Goal: Contribute content: Add original content to the website for others to see

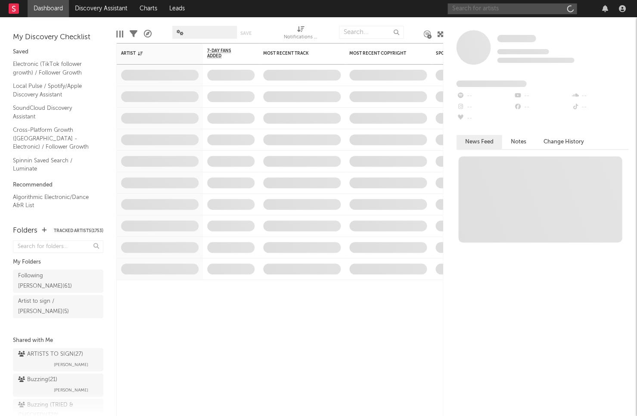
click at [526, 7] on input "text" at bounding box center [511, 8] width 129 height 11
paste input "[PERSON_NAME]"
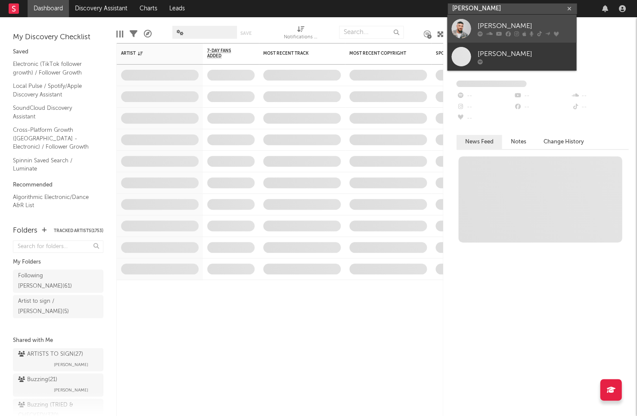
type input "[PERSON_NAME]"
click at [495, 32] on icon at bounding box center [498, 33] width 6 height 5
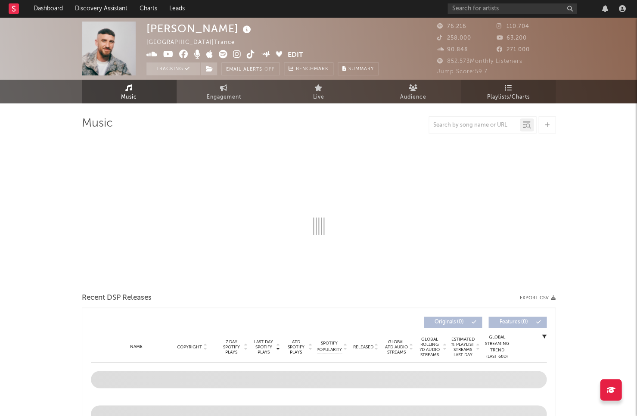
click at [471, 92] on link "Playlists/Charts" at bounding box center [508, 92] width 95 height 24
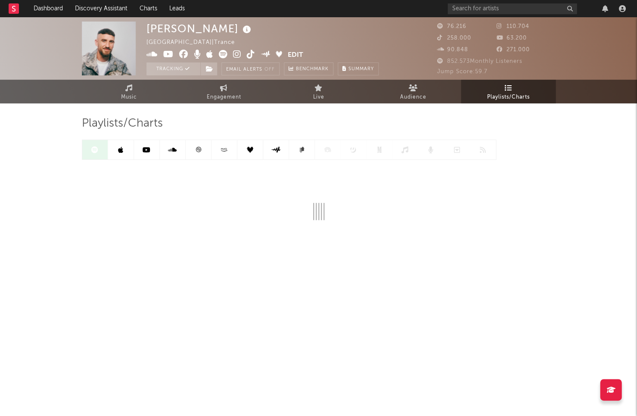
click at [195, 148] on icon at bounding box center [198, 149] width 6 height 6
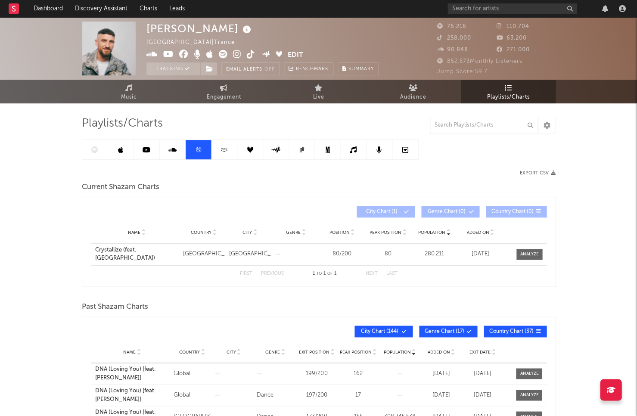
scroll to position [3, 0]
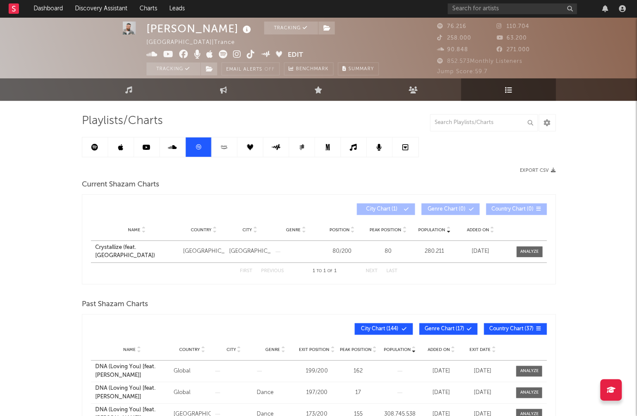
click at [514, 250] on div at bounding box center [523, 251] width 37 height 11
click at [545, 248] on div at bounding box center [524, 251] width 43 height 11
click at [542, 250] on div at bounding box center [524, 251] width 43 height 11
click at [536, 251] on div at bounding box center [529, 251] width 19 height 6
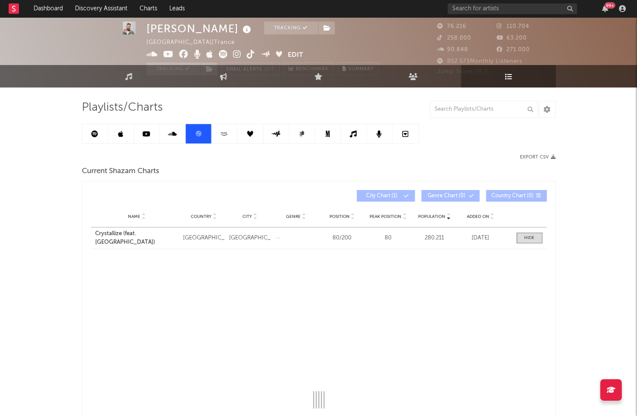
select select "1w"
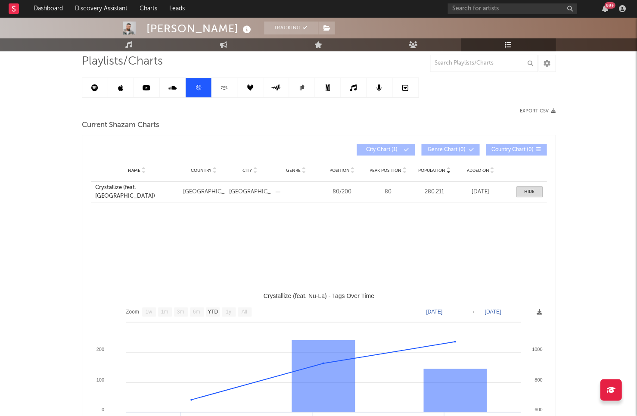
select select "All"
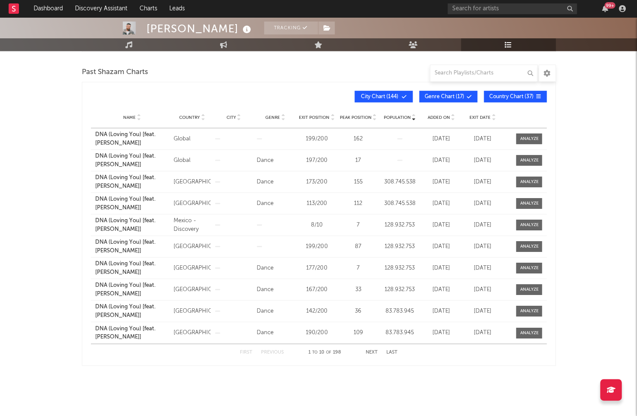
scroll to position [579, 0]
click at [83, 135] on div "Population Name Country City Genre Exit Position Peak Position Population Added…" at bounding box center [319, 224] width 474 height 284
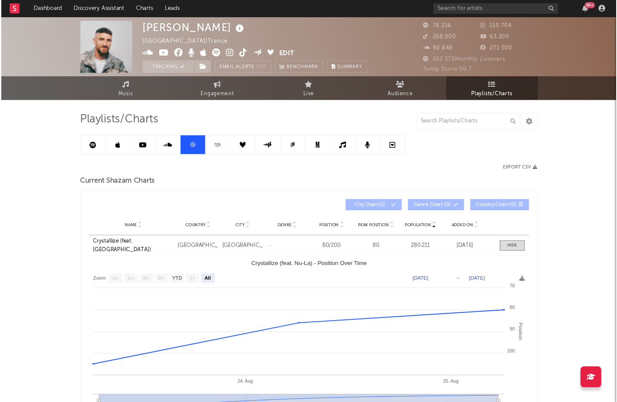
scroll to position [0, 0]
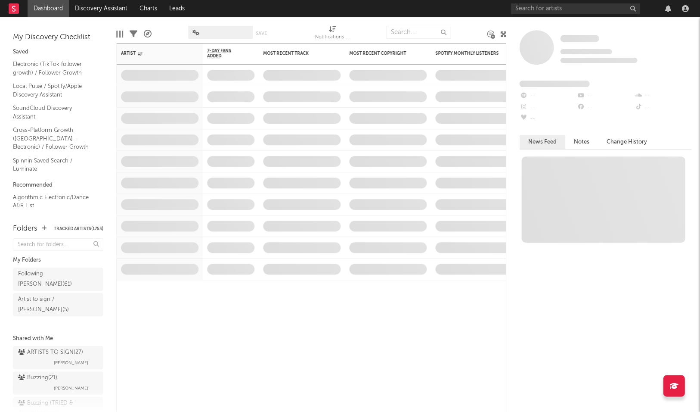
click at [560, 15] on div at bounding box center [601, 8] width 181 height 17
click at [564, 9] on input "text" at bounding box center [575, 8] width 129 height 11
paste input "Bynx"
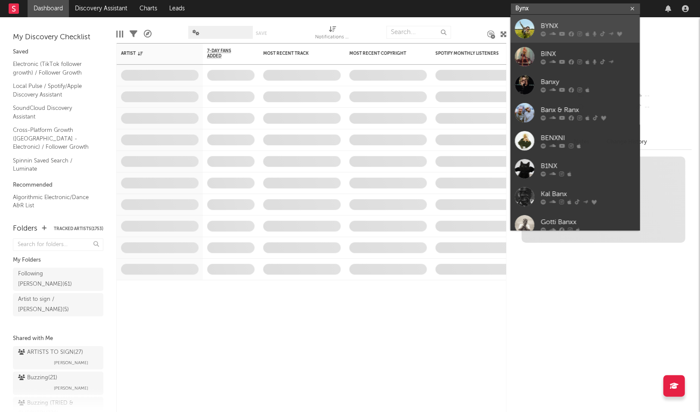
type input "Bynx"
click at [565, 22] on div "BYNX" at bounding box center [587, 26] width 95 height 10
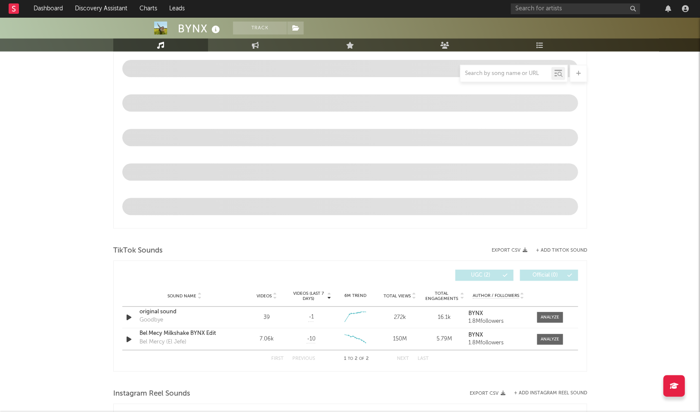
scroll to position [310, 0]
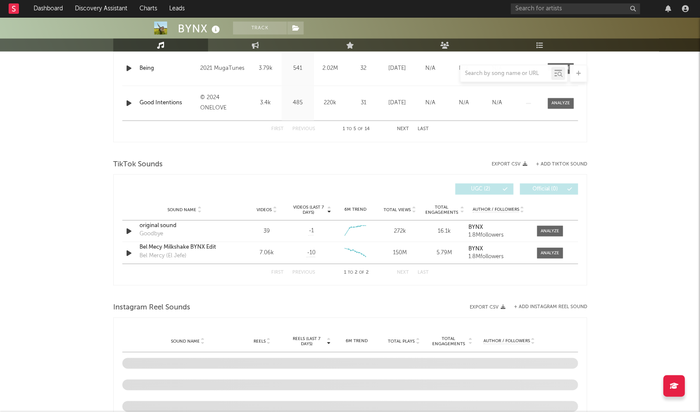
select select "6m"
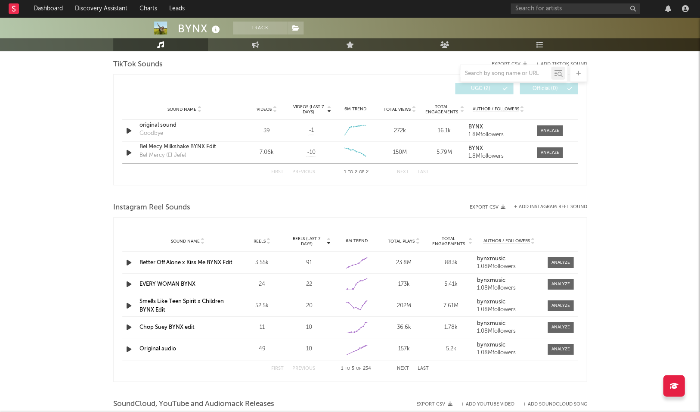
scroll to position [597, 0]
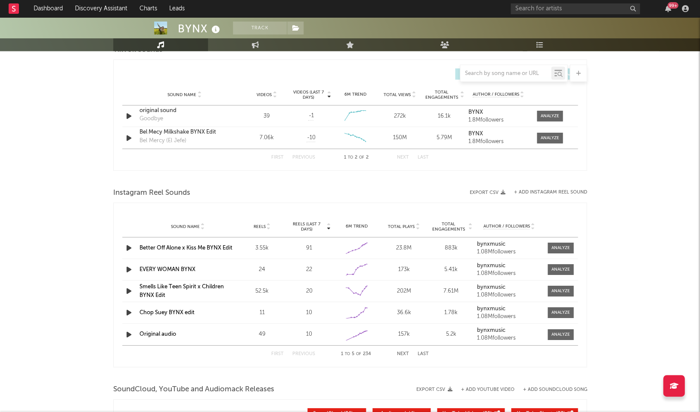
click at [178, 267] on link "EVERY WOMAN BYNX" at bounding box center [167, 269] width 56 height 6
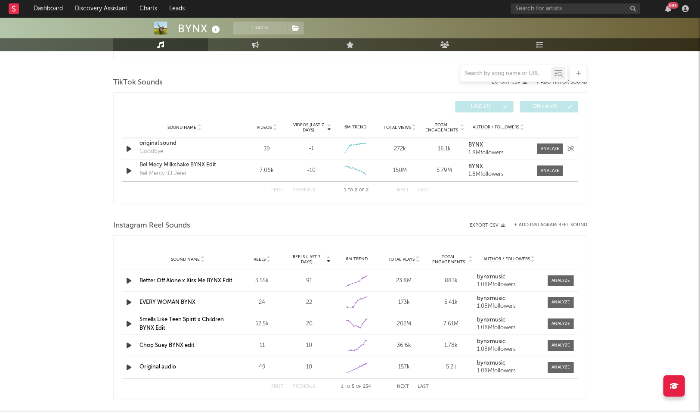
scroll to position [553, 0]
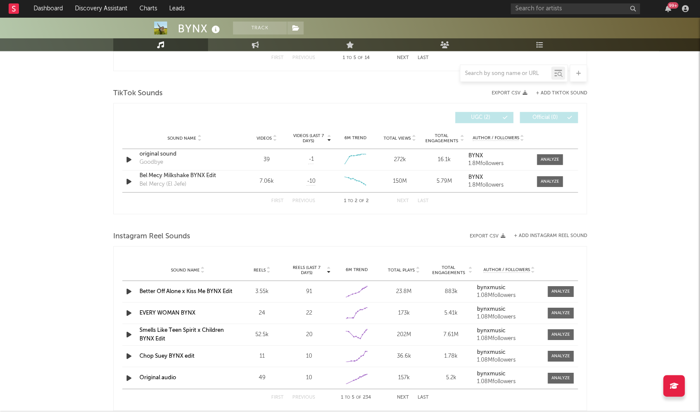
click at [548, 93] on button "+ Add TikTok Sound" at bounding box center [560, 93] width 51 height 5
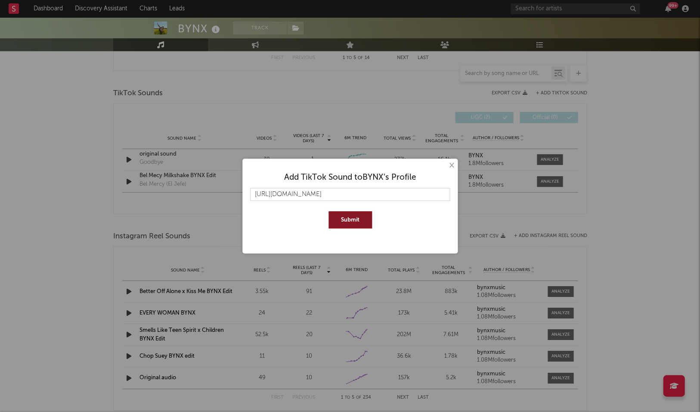
type input "https://www.tiktok.com/music/EVERY-WOMAN-BYNX-7538902024872807181?lang=nl-NL"
click at [365, 218] on button "Submit" at bounding box center [349, 219] width 43 height 17
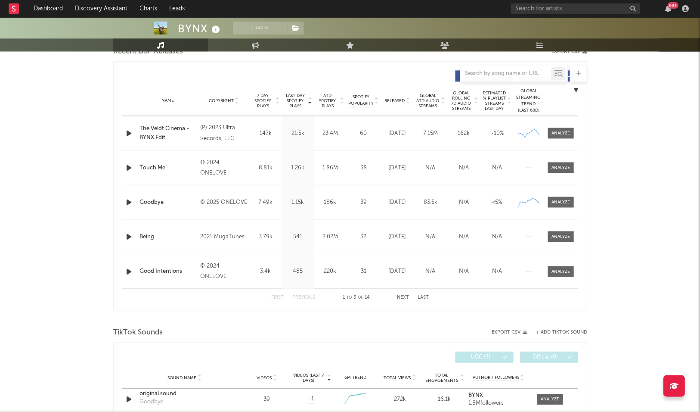
scroll to position [223, 0]
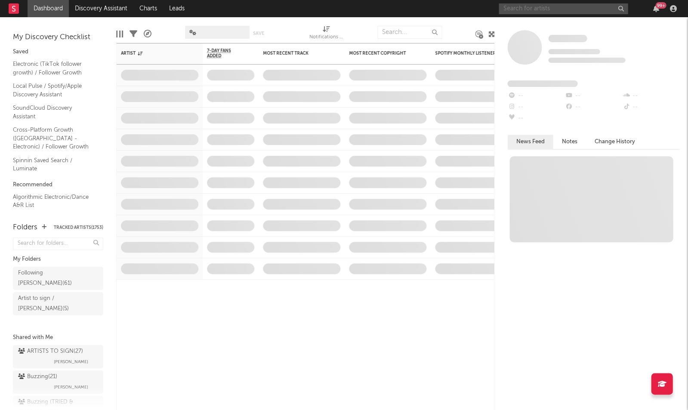
click at [575, 10] on input "text" at bounding box center [563, 8] width 129 height 11
paste input "Dj Malvado"
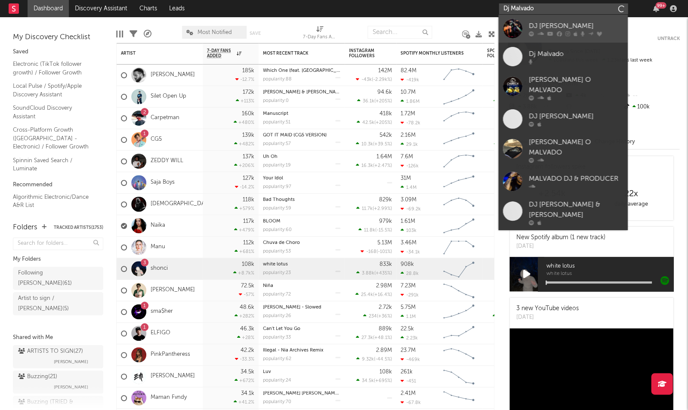
type input "Dj Malvado"
click at [545, 27] on div "DJ [PERSON_NAME]" at bounding box center [576, 26] width 95 height 10
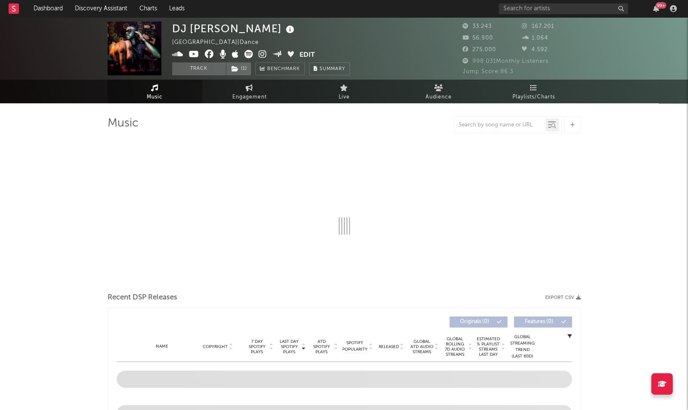
select select "6m"
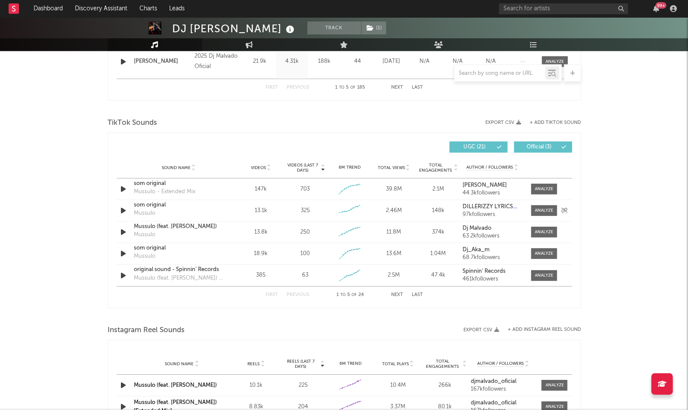
scroll to position [525, 0]
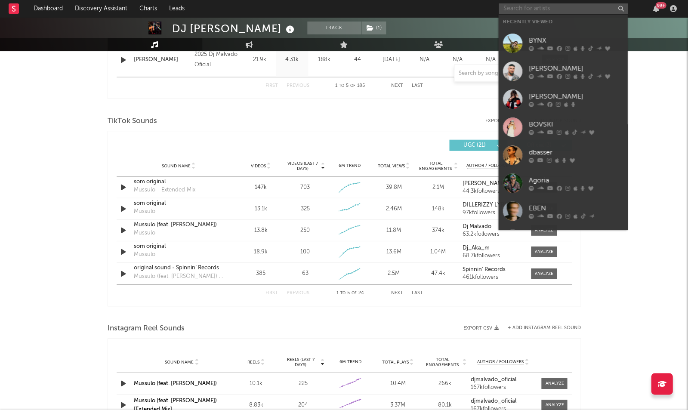
click at [528, 11] on input "text" at bounding box center [563, 8] width 129 height 11
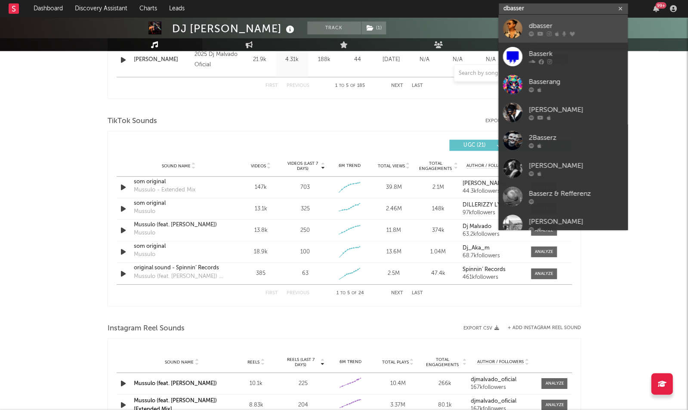
type input "dbasser"
click at [539, 22] on div "dbasser" at bounding box center [576, 26] width 95 height 10
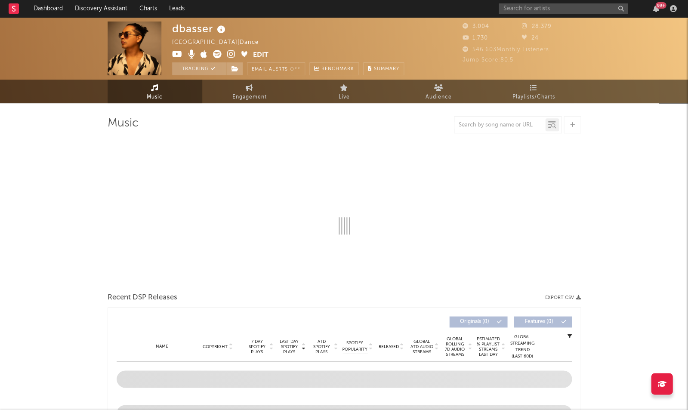
select select "1w"
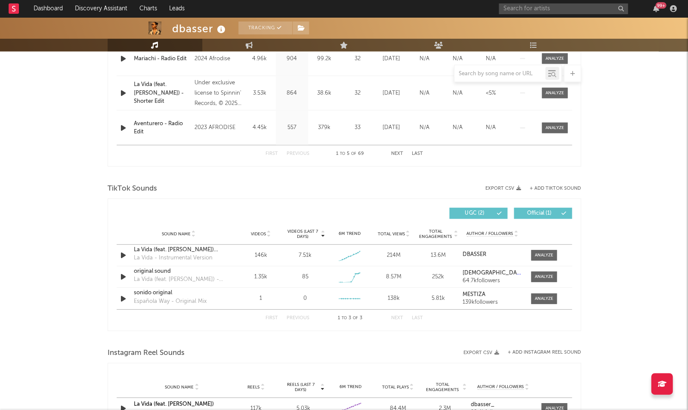
scroll to position [462, 0]
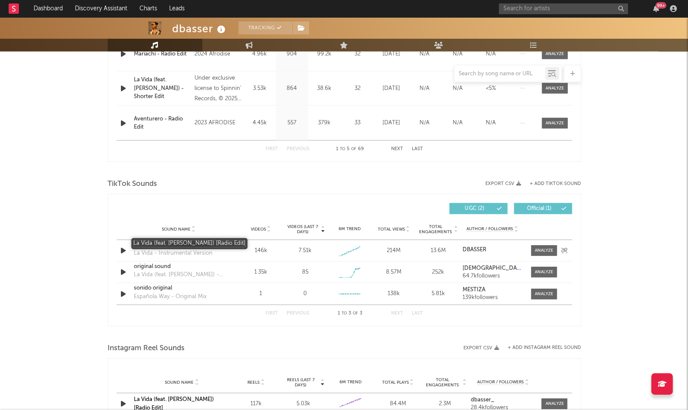
click at [185, 241] on div "La Vida (feat. [PERSON_NAME]) [Radio Edit]" at bounding box center [179, 245] width 90 height 9
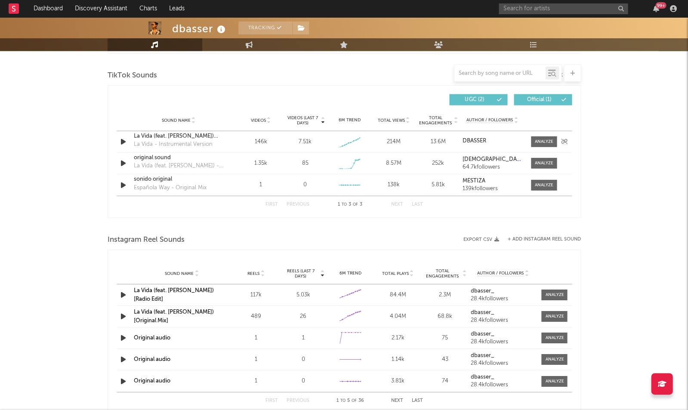
scroll to position [617, 0]
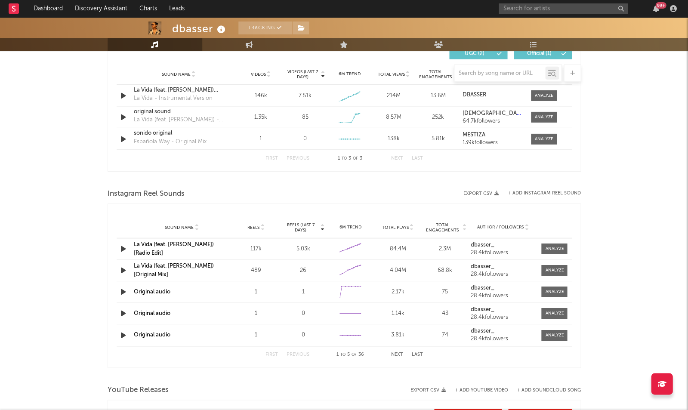
click at [185, 245] on link "La Vida (feat. [PERSON_NAME]) [Radio Edit]" at bounding box center [174, 249] width 80 height 14
click at [531, 92] on span at bounding box center [544, 95] width 26 height 11
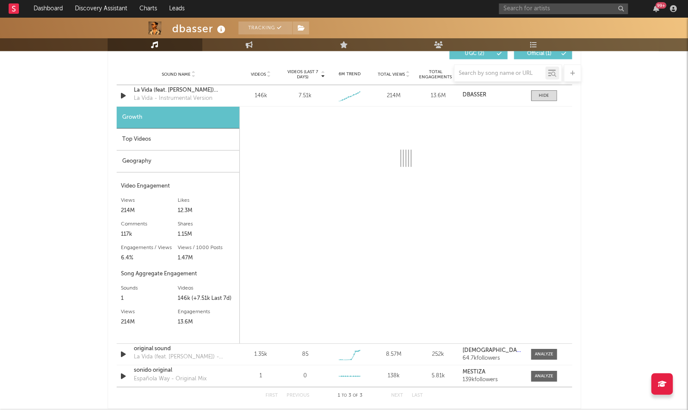
click at [160, 145] on div "Top Videos" at bounding box center [178, 140] width 123 height 22
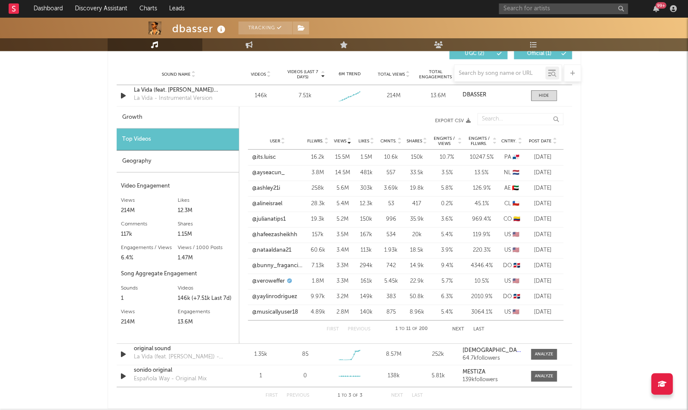
click at [541, 134] on div "User Fllwrs. Views Likes Cmnts. Shares Engmts / Views Engmts / Fllwrs. Cntry. P…" at bounding box center [406, 141] width 316 height 17
click at [541, 135] on div "User Fllwrs. Views Likes Cmnts. Shares Engmts / Views Engmts / Fllwrs. Cntry. P…" at bounding box center [406, 141] width 316 height 17
click at [542, 139] on span "Post Date" at bounding box center [540, 141] width 23 height 5
click at [269, 155] on link "@zara.inside" at bounding box center [268, 157] width 32 height 9
click at [270, 172] on link "@darialys.q17" at bounding box center [269, 173] width 35 height 9
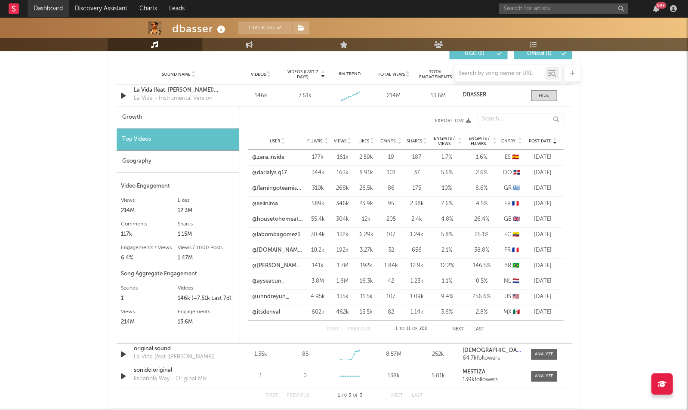
click at [35, 14] on link "Dashboard" at bounding box center [48, 8] width 41 height 17
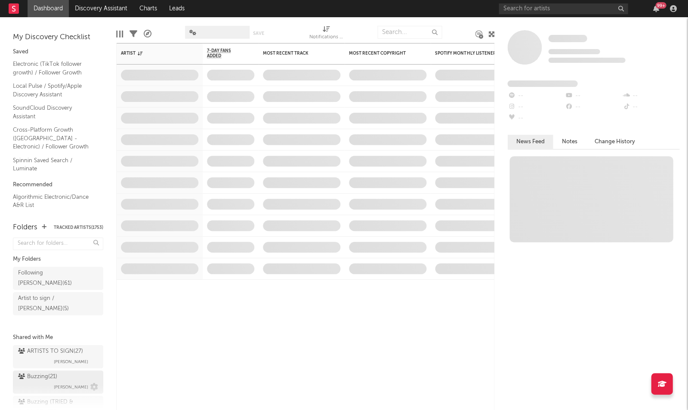
click at [54, 372] on div "Buzzing ( 21 )" at bounding box center [37, 377] width 39 height 10
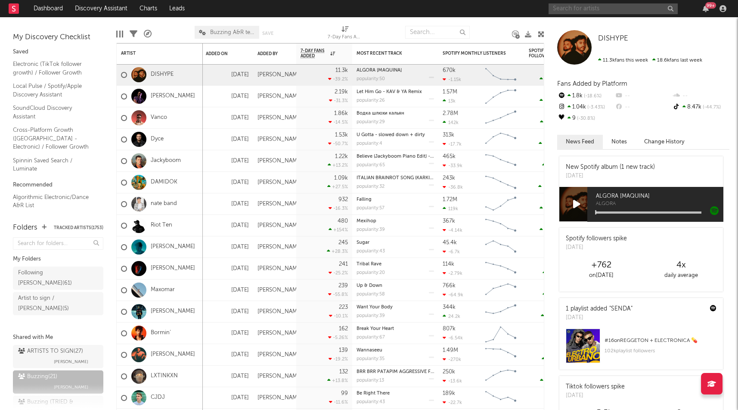
click at [588, 7] on input "text" at bounding box center [612, 8] width 129 height 11
paste input "BYNX"
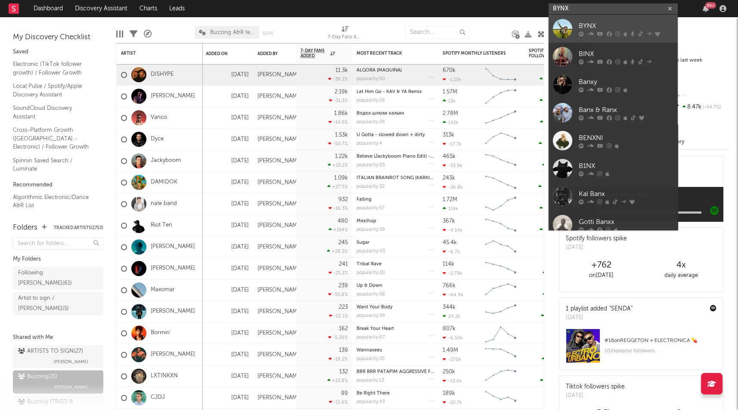
type input "BYNX"
click at [588, 22] on div "BYNX" at bounding box center [626, 26] width 95 height 10
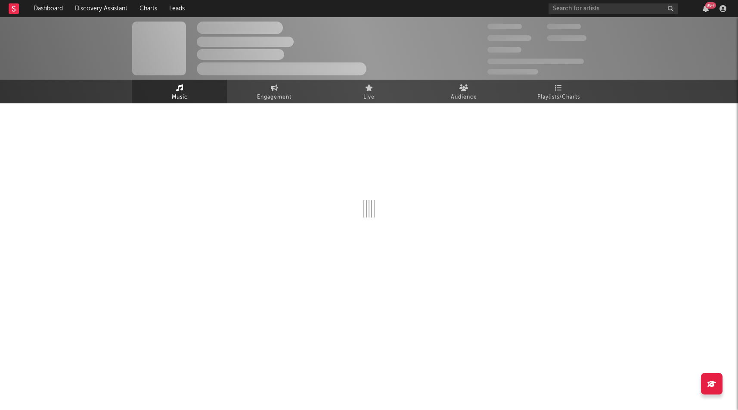
select select "6m"
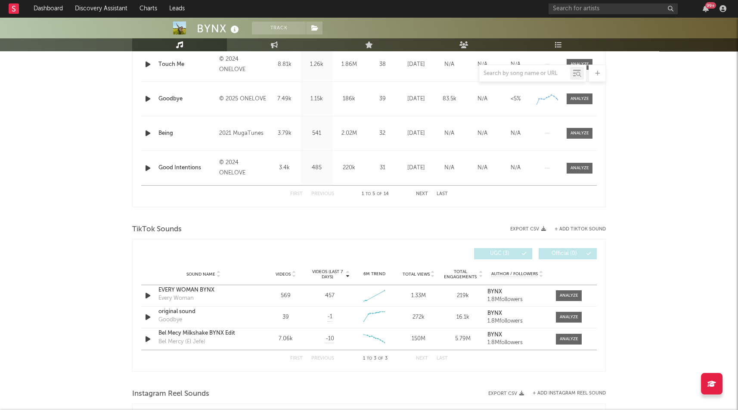
scroll to position [57, 0]
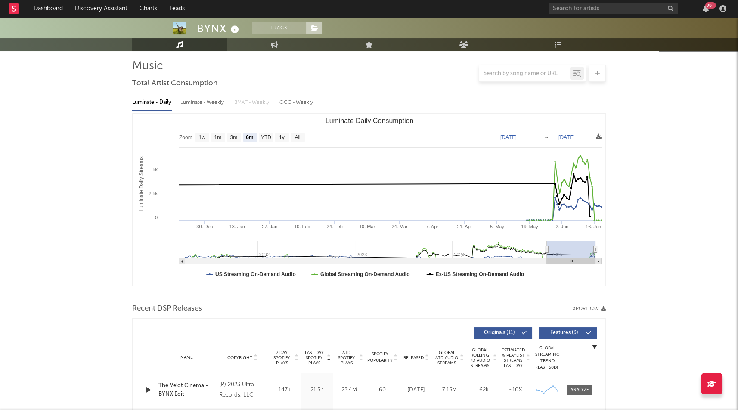
click at [321, 28] on span at bounding box center [314, 28] width 17 height 13
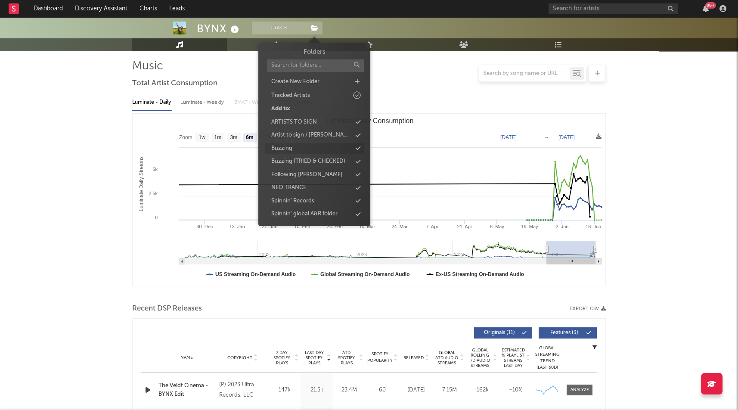
click at [321, 147] on div "Buzzing" at bounding box center [314, 148] width 99 height 11
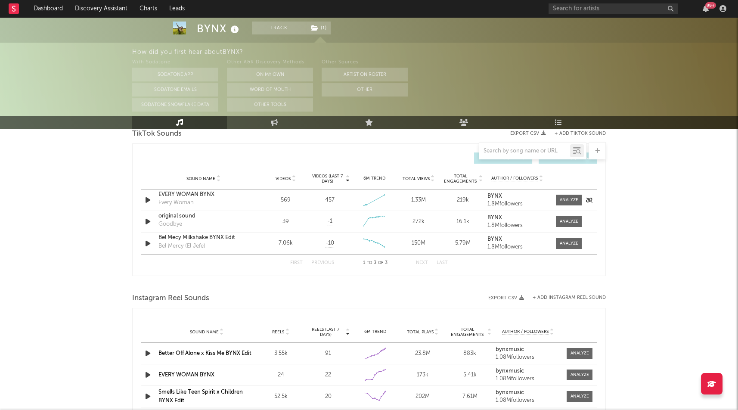
scroll to position [600, 0]
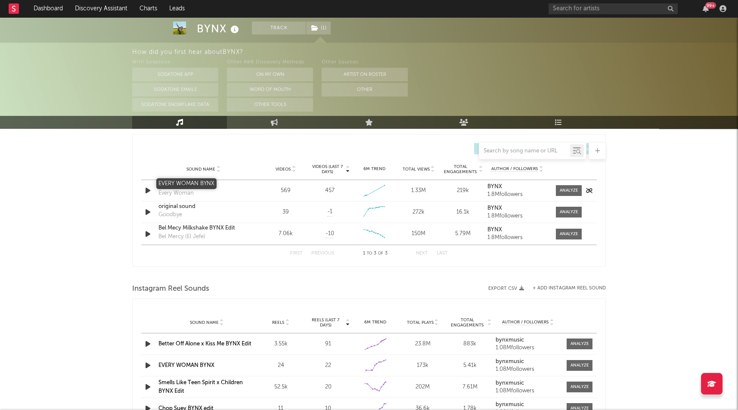
click at [195, 183] on div "EVERY WOMAN BYNX" at bounding box center [203, 185] width 90 height 9
